Goal: Check status: Check status

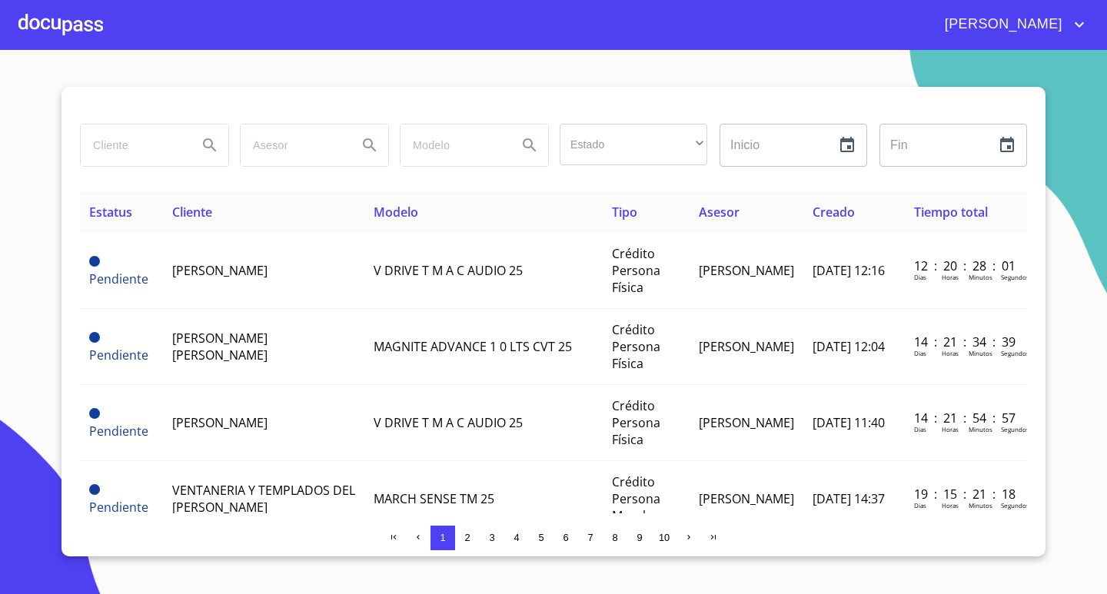
click at [108, 140] on input "search" at bounding box center [133, 146] width 105 height 42
type input "[PERSON_NAME]"
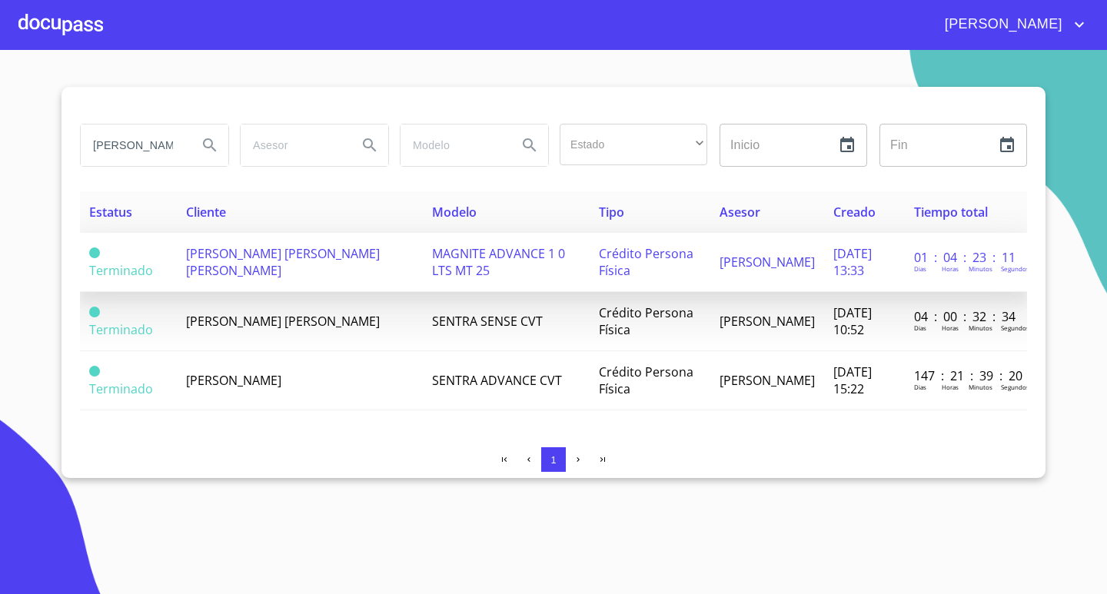
click at [347, 261] on td "[PERSON_NAME] [PERSON_NAME] [PERSON_NAME]" at bounding box center [299, 262] width 245 height 59
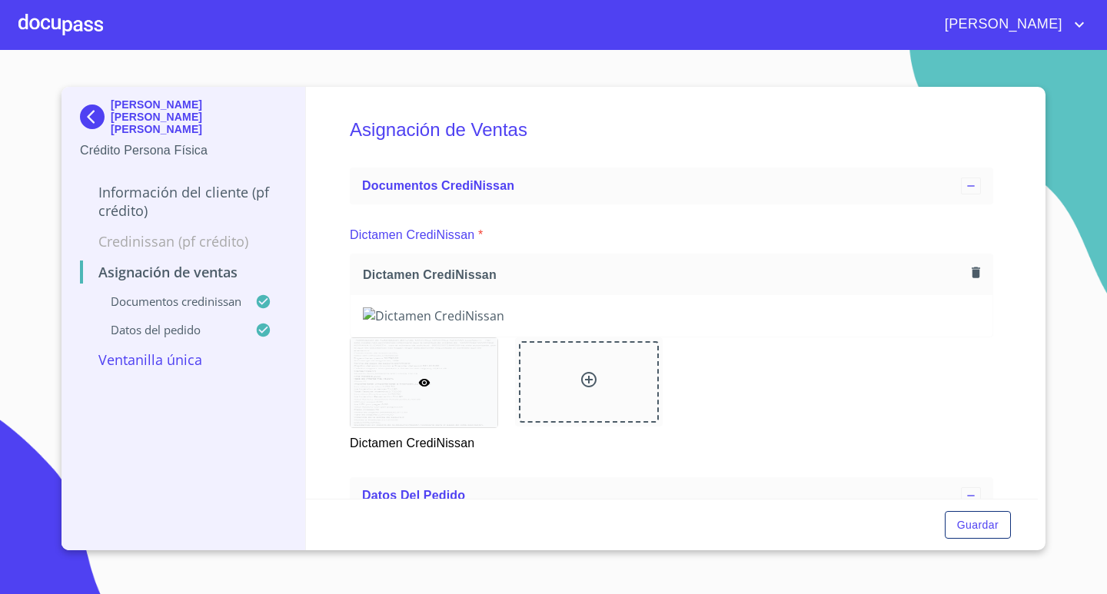
click at [75, 28] on div at bounding box center [60, 24] width 85 height 49
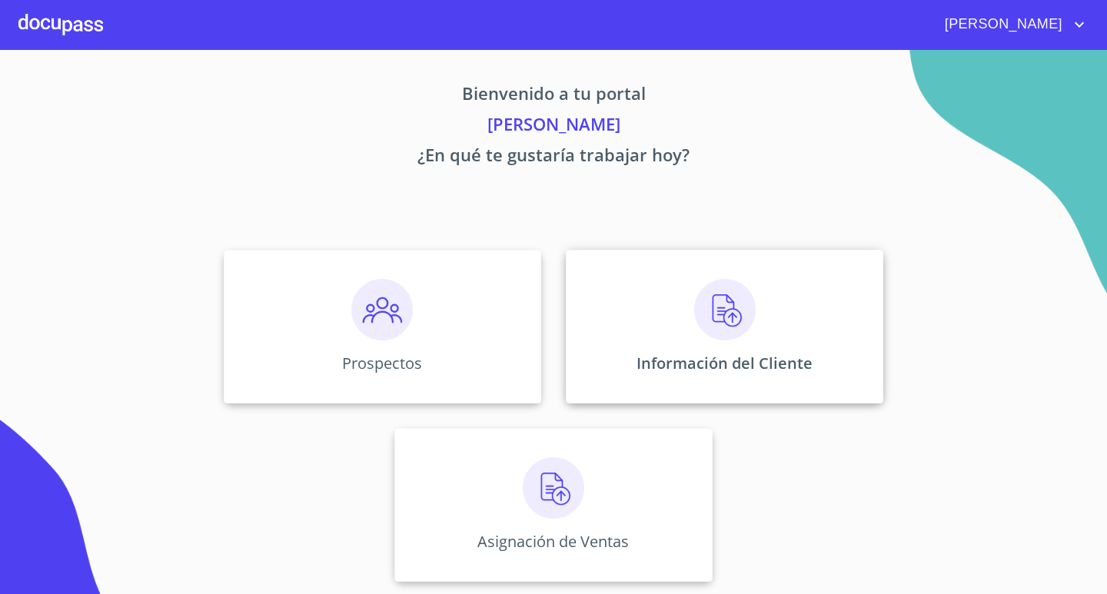
click at [694, 311] on img at bounding box center [725, 310] width 62 height 62
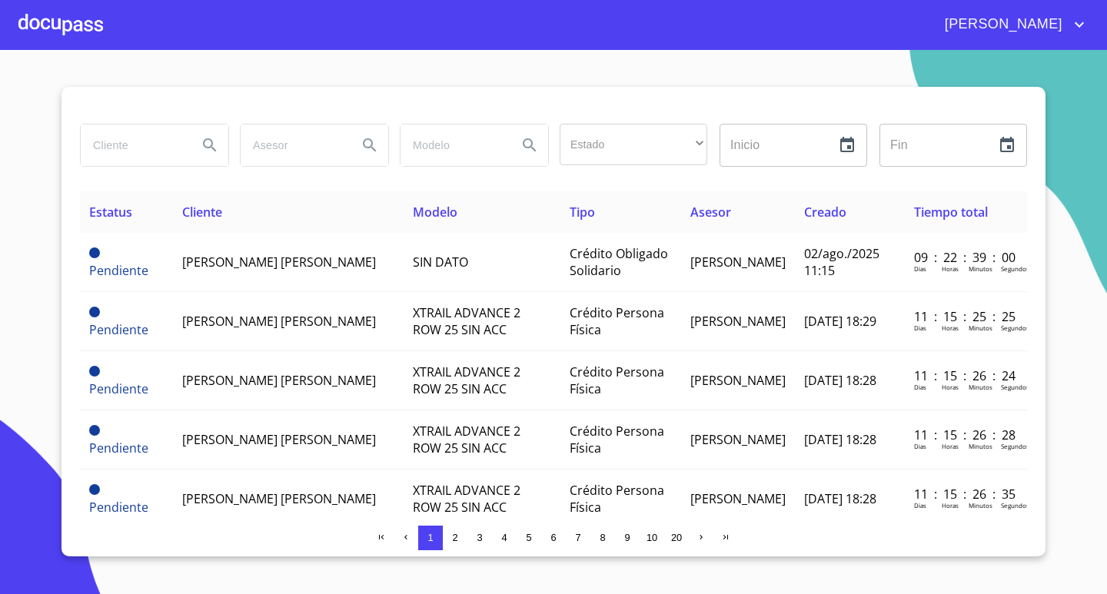
click at [125, 150] on input "search" at bounding box center [133, 146] width 105 height 42
type input "[PERSON_NAME]"
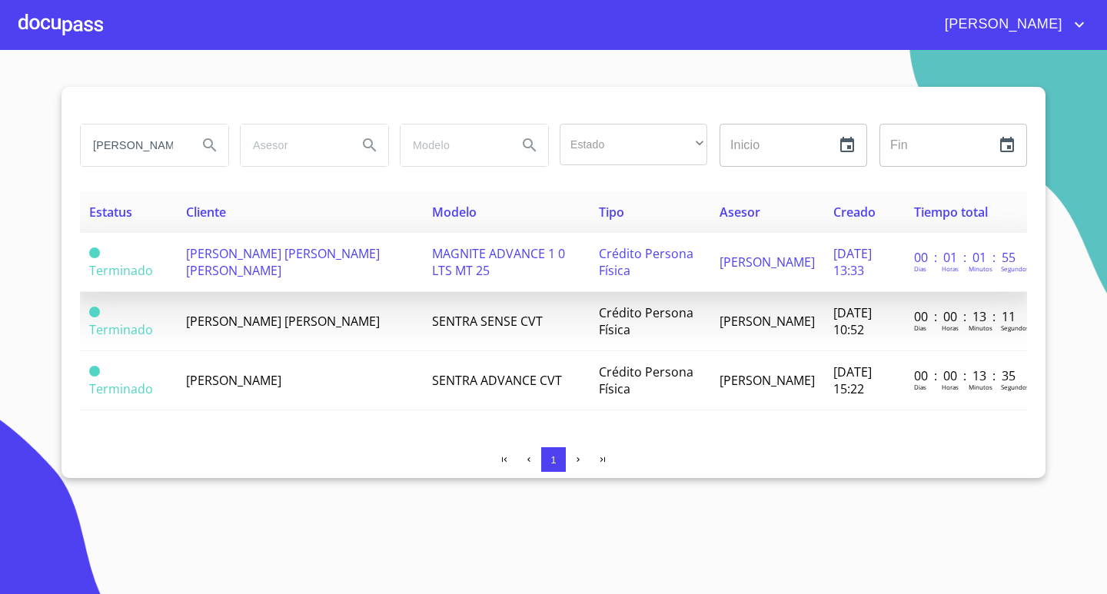
click at [294, 274] on span "[PERSON_NAME] [PERSON_NAME] [PERSON_NAME]" at bounding box center [283, 262] width 194 height 34
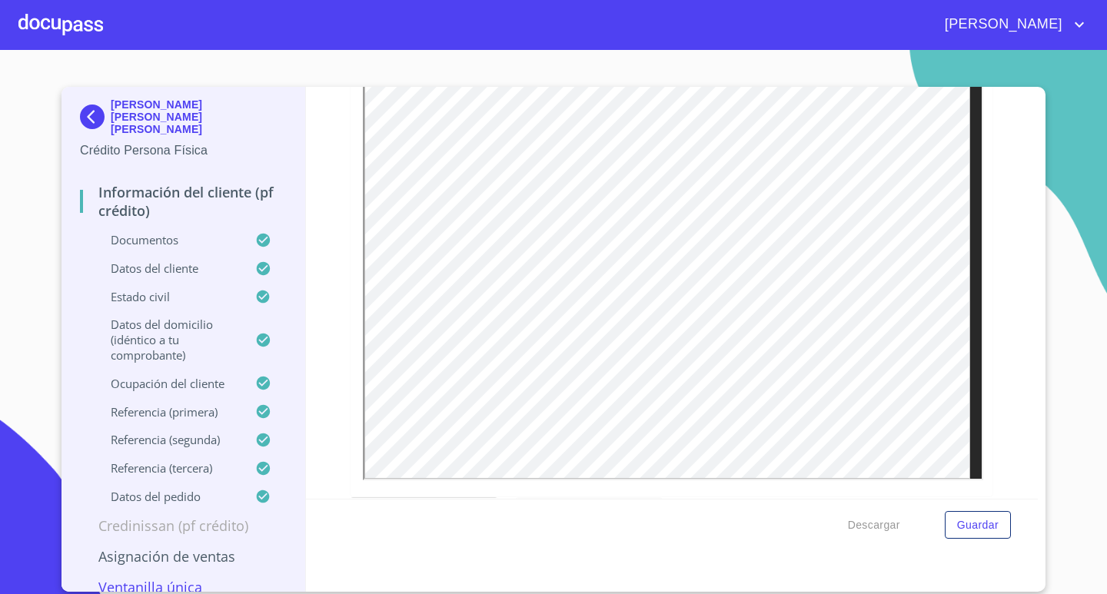
scroll to position [3229, 0]
